Goal: Navigation & Orientation: Find specific page/section

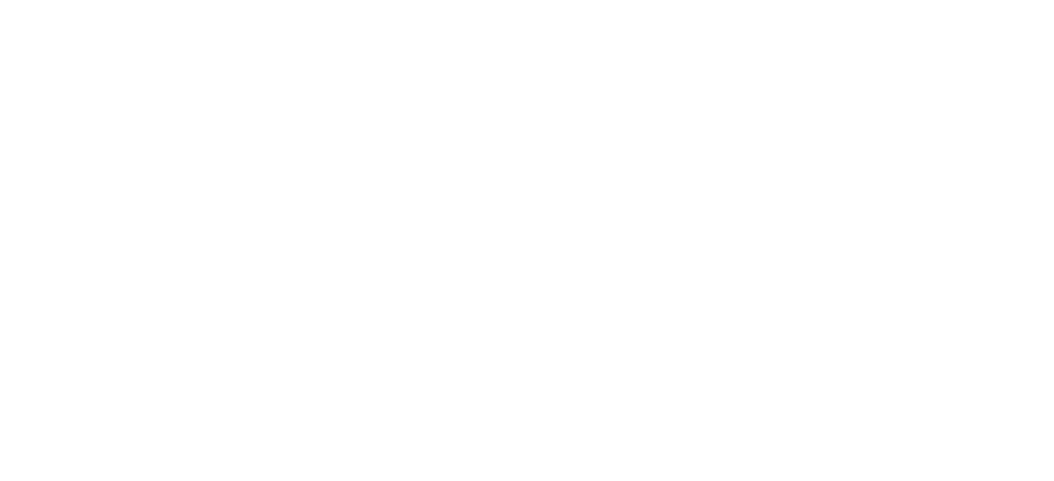
click at [34, 248] on icon at bounding box center [25, 268] width 41 height 41
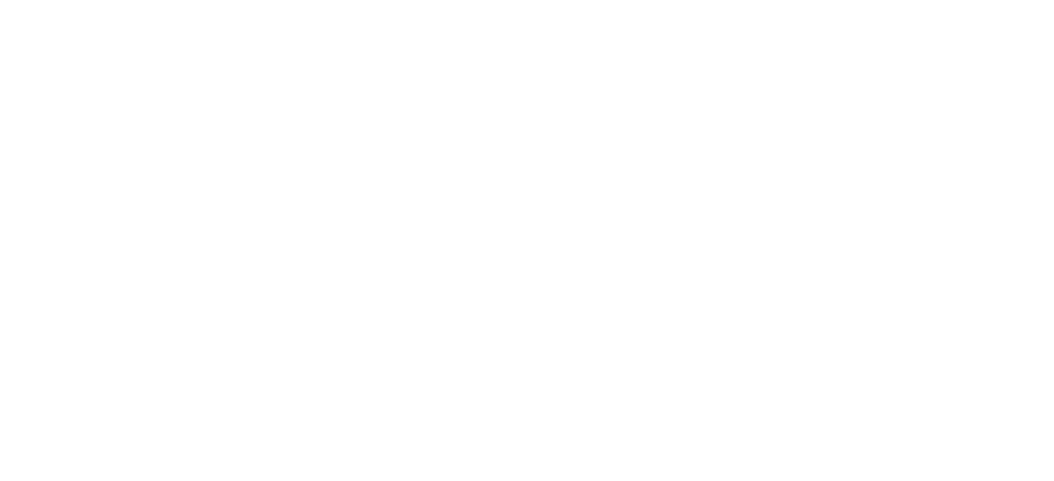
drag, startPoint x: 44, startPoint y: 26, endPoint x: 32, endPoint y: 23, distance: 12.9
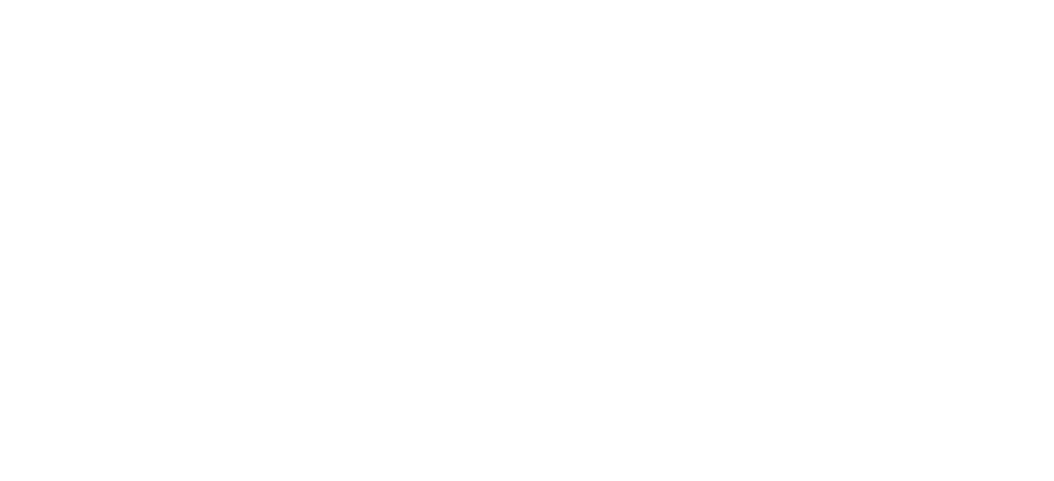
click at [28, 248] on icon at bounding box center [25, 268] width 41 height 41
